Goal: Information Seeking & Learning: Find specific fact

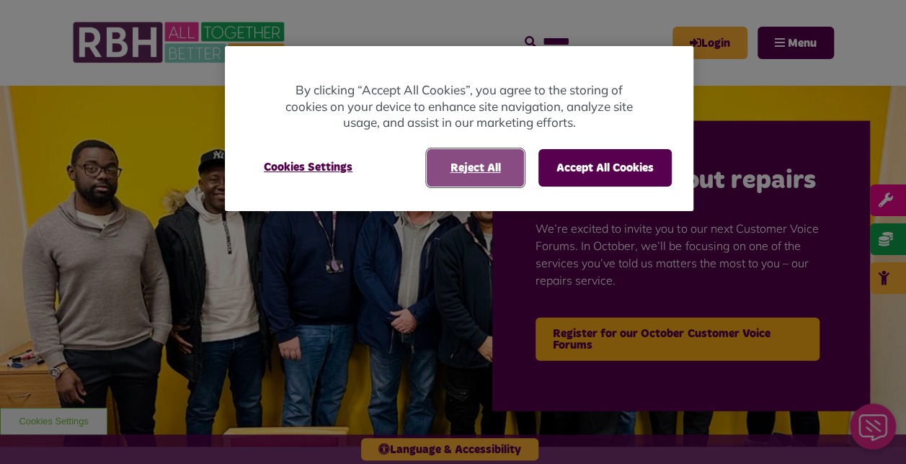
click at [490, 170] on button "Reject All" at bounding box center [475, 167] width 97 height 37
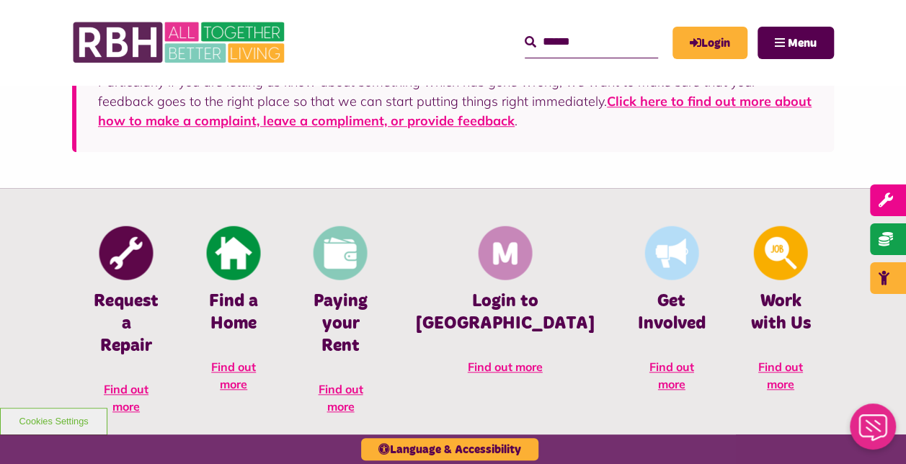
scroll to position [494, 0]
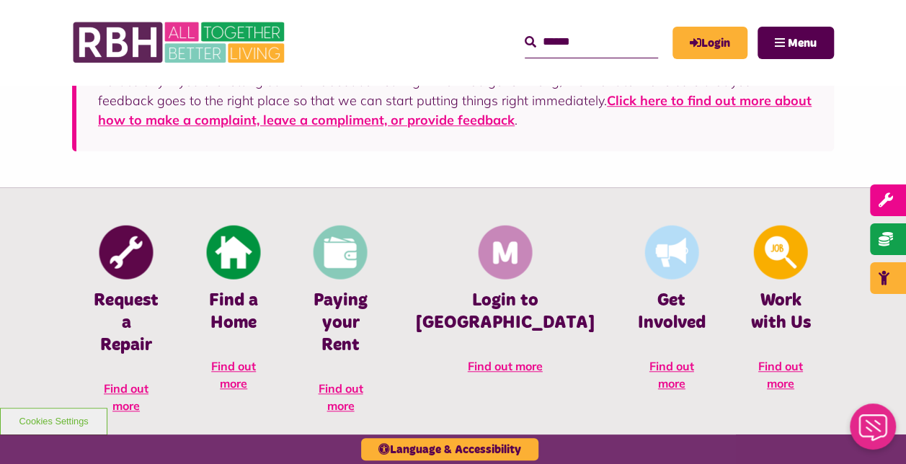
click at [553, 45] on input "Search" at bounding box center [591, 42] width 133 height 31
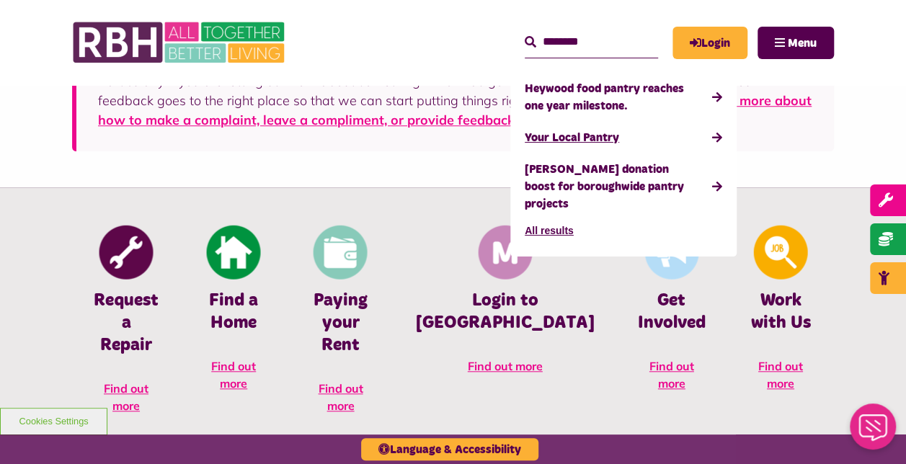
type input "********"
click at [534, 141] on link "Your Local Pantry" at bounding box center [623, 138] width 197 height 32
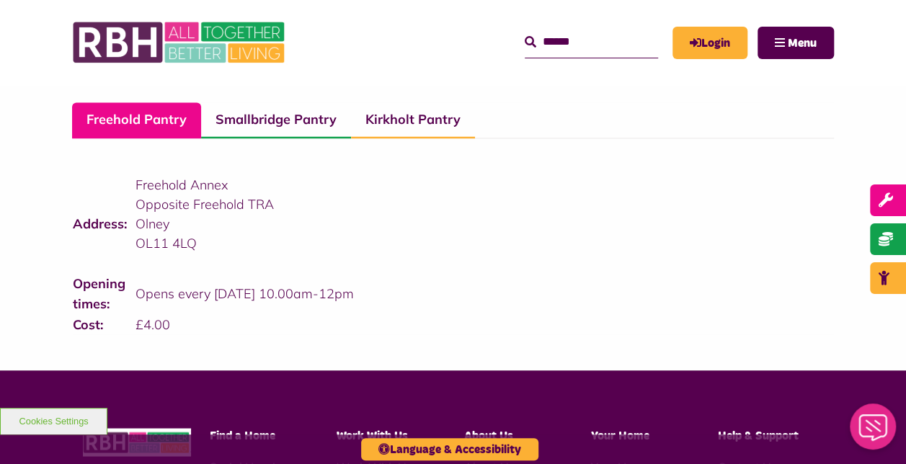
scroll to position [1052, 0]
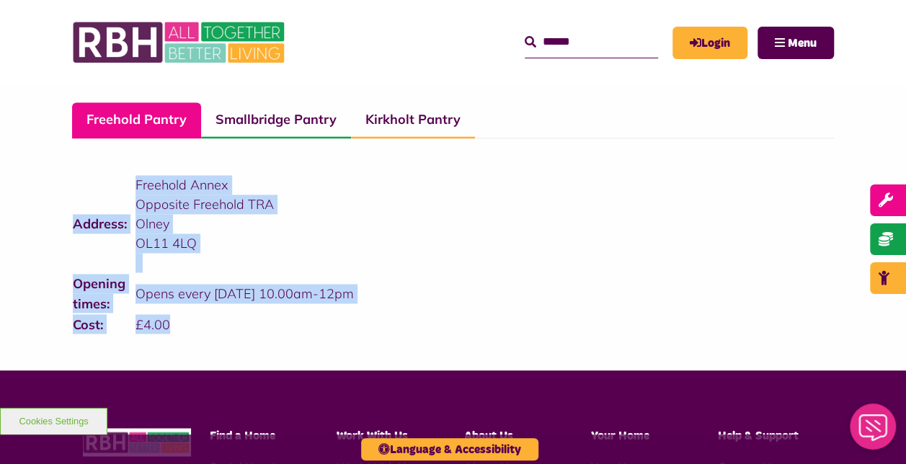
drag, startPoint x: 174, startPoint y: 326, endPoint x: 74, endPoint y: 243, distance: 130.0
click at [74, 243] on tbody "Address: Freehold Annex Opposite Freehold TRA Olney OL11 4LQ Opening times: Ope…" at bounding box center [286, 254] width 428 height 160
copy tbody "Address: Freehold Annex Opposite Freehold TRA Olney OL11 4LQ Opening times: Ope…"
click at [444, 233] on p "OL11 4LQ" at bounding box center [317, 242] width 364 height 19
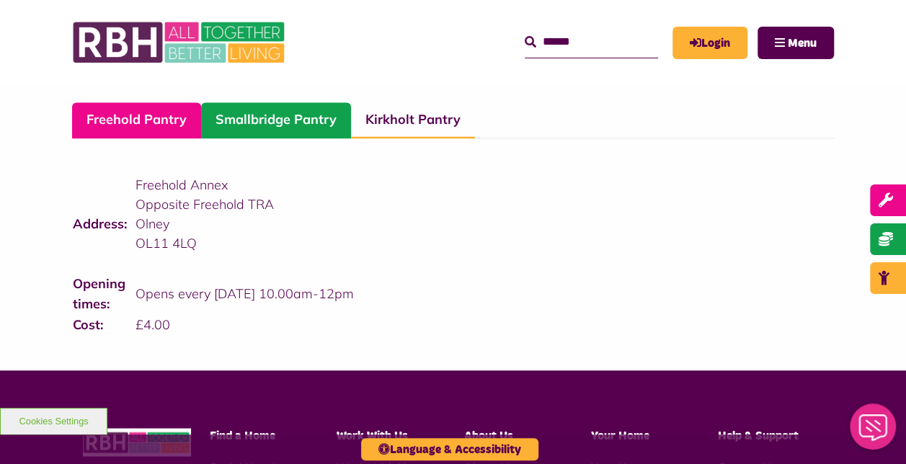
click at [303, 135] on link "Smallbridge Pantry" at bounding box center [276, 120] width 150 height 36
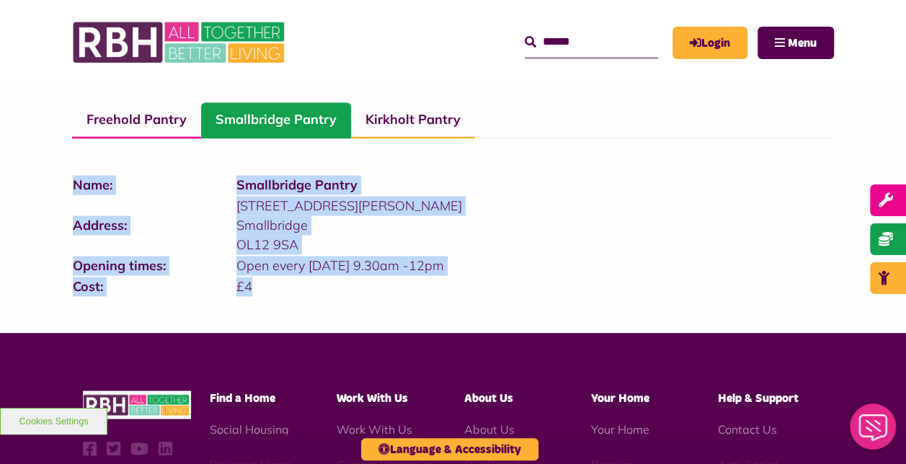
drag, startPoint x: 259, startPoint y: 290, endPoint x: 75, endPoint y: 184, distance: 211.7
click at [75, 184] on tbody "Name: Smallbridge Pantry Address: 5 Stevenson Square Smallbridge OL12 9SA Openi…" at bounding box center [395, 235] width 646 height 122
copy tbody "Name: Smallbridge Pantry Address: 5 Stevenson Square Smallbridge OL12 9SA Openi…"
click at [530, 216] on p "Smallbridge" at bounding box center [476, 224] width 481 height 19
